Goal: Find specific page/section: Find specific page/section

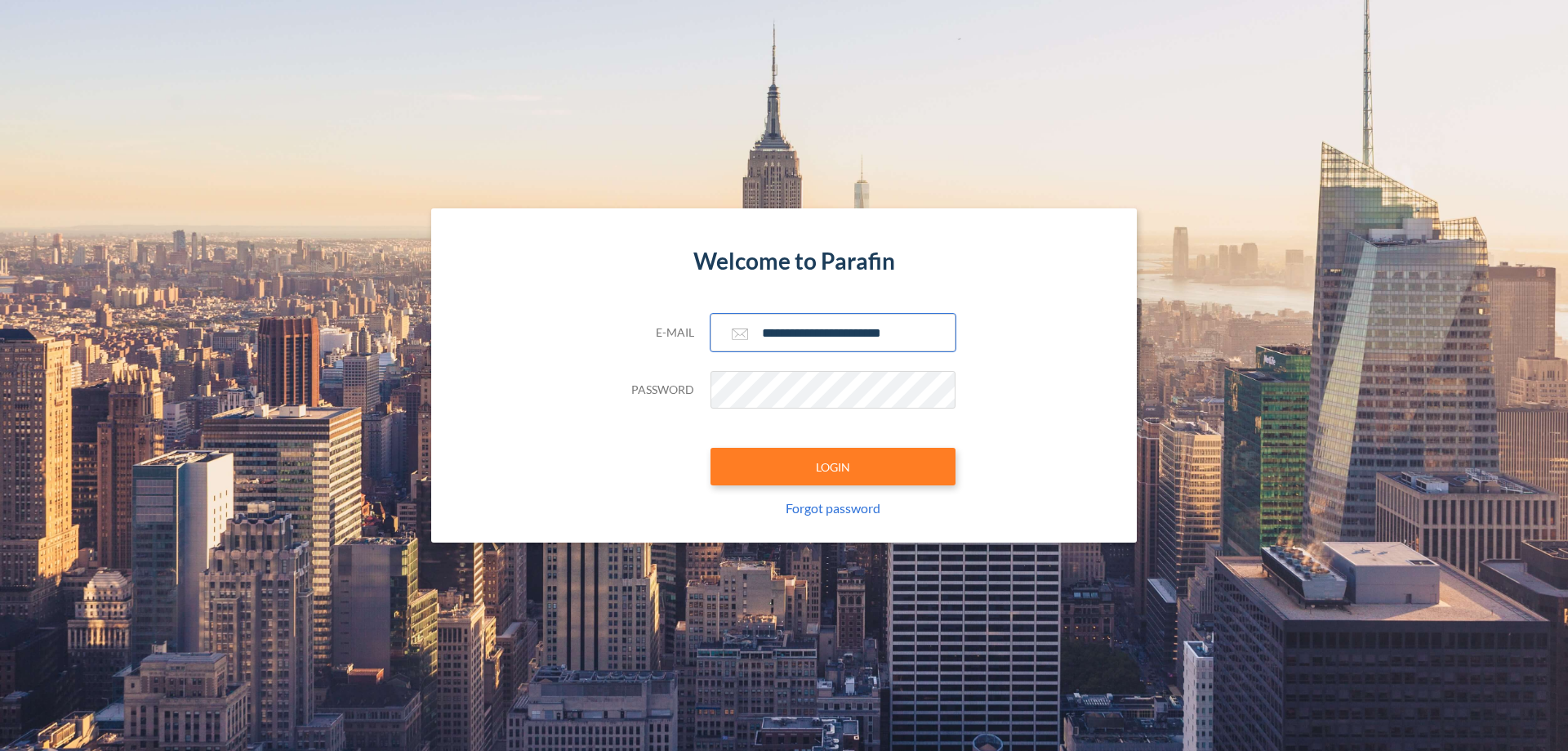
type input "**********"
click at [834, 467] on button "LOGIN" at bounding box center [833, 467] width 245 height 38
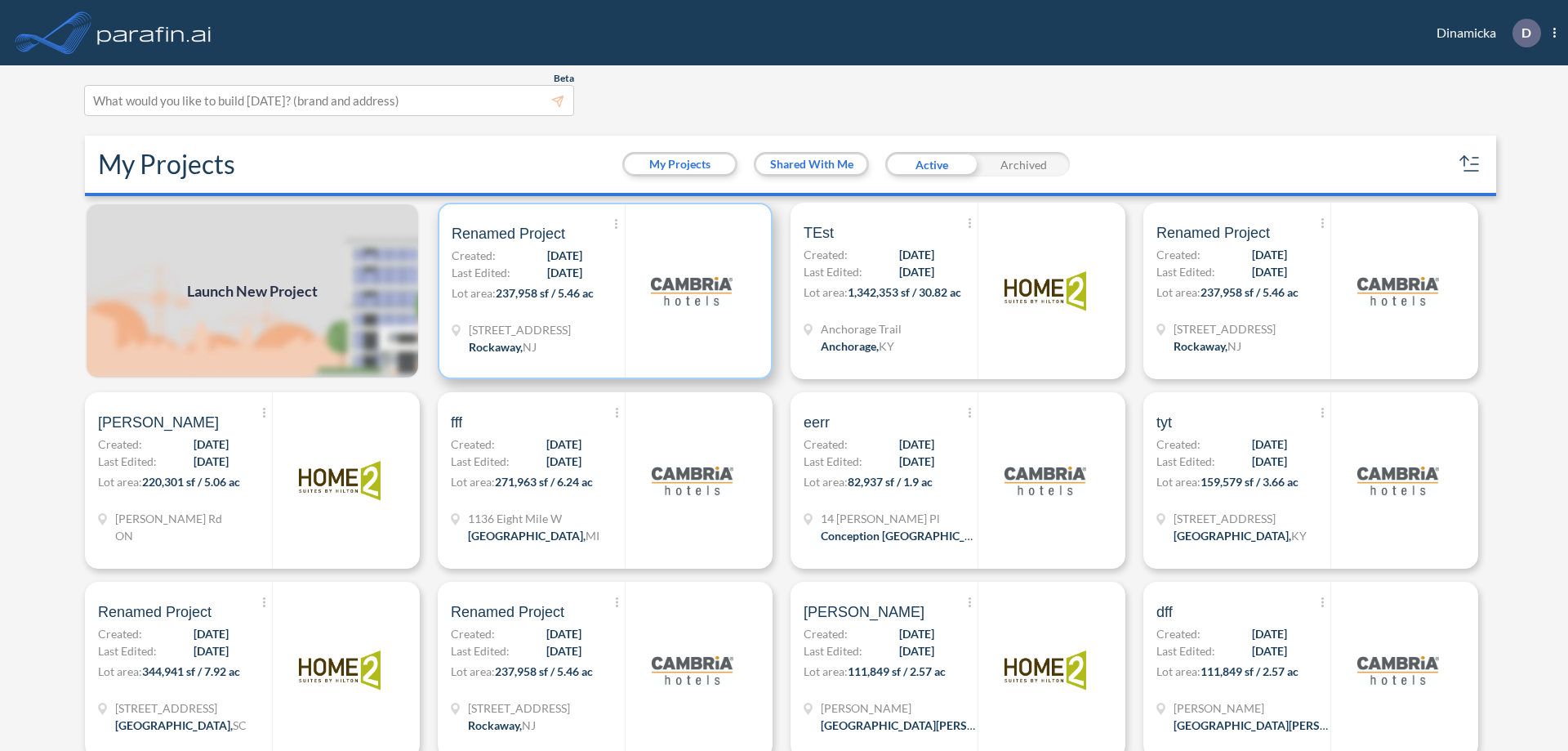
scroll to position [4, 0]
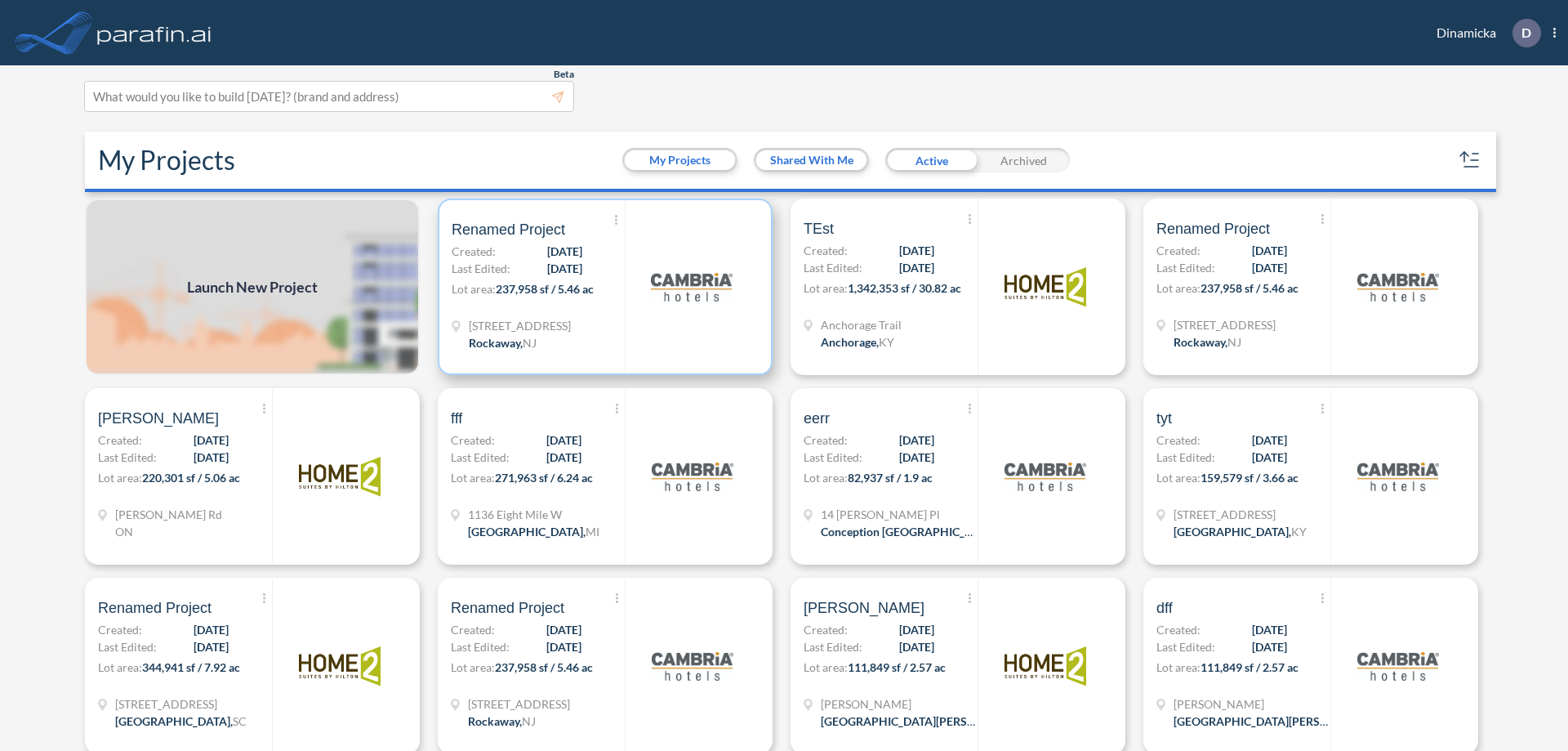
click at [602, 287] on p "Lot area: 237,958 sf / 5.46 ac" at bounding box center [538, 293] width 174 height 24
